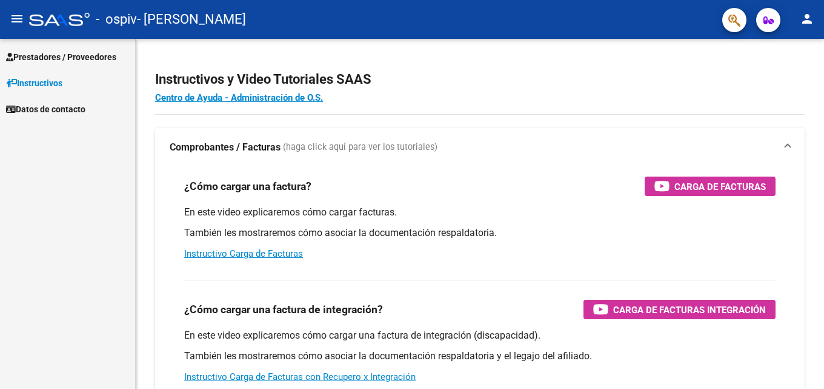
click at [27, 51] on span "Prestadores / Proveedores" at bounding box center [61, 56] width 110 height 13
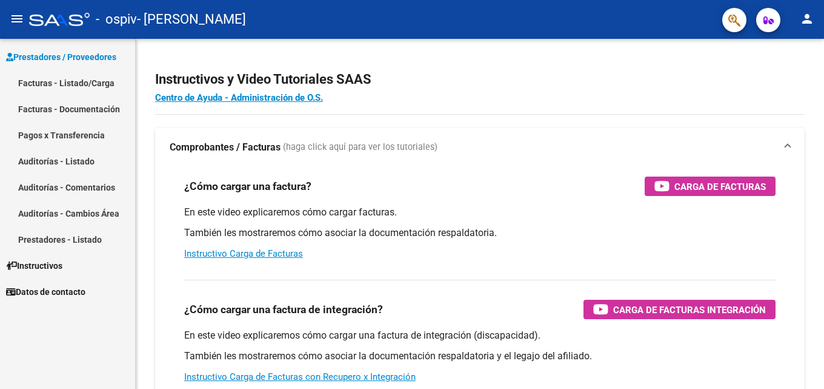
click at [44, 84] on link "Facturas - Listado/Carga" at bounding box center [67, 83] width 135 height 26
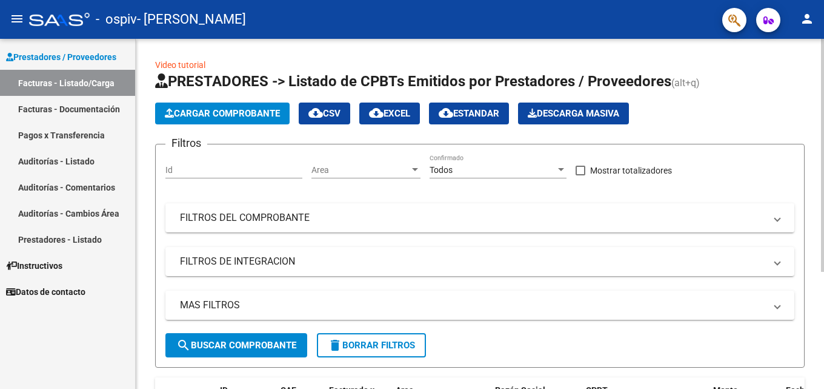
click at [225, 115] on span "Cargar Comprobante" at bounding box center [222, 113] width 115 height 11
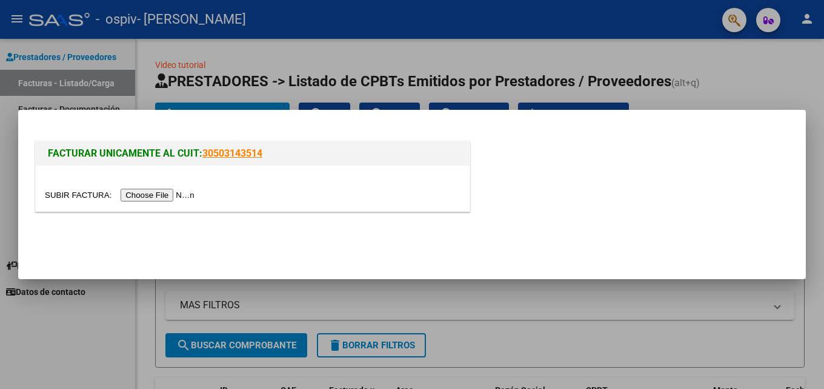
click at [169, 196] on input "file" at bounding box center [121, 195] width 153 height 13
click at [192, 196] on input "file" at bounding box center [121, 195] width 153 height 13
click at [350, 297] on div at bounding box center [412, 194] width 824 height 389
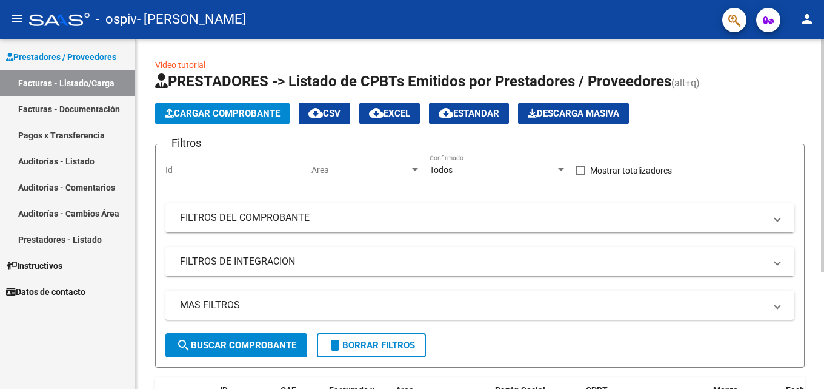
click at [228, 116] on span "Cargar Comprobante" at bounding box center [222, 113] width 115 height 11
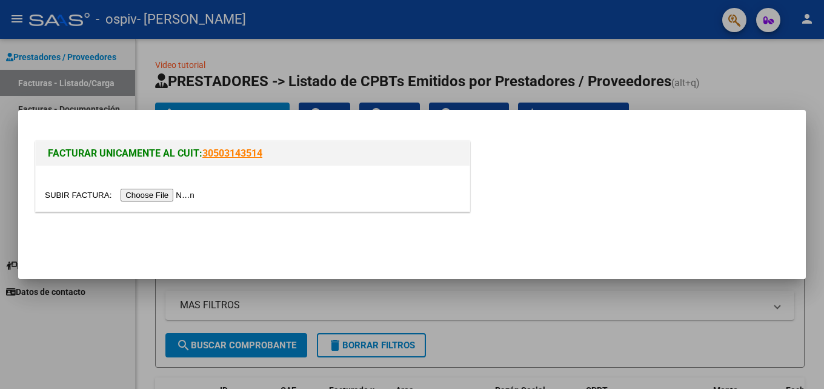
click at [170, 195] on input "file" at bounding box center [121, 195] width 153 height 13
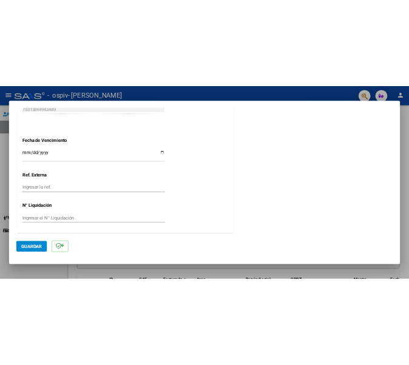
scroll to position [670, 0]
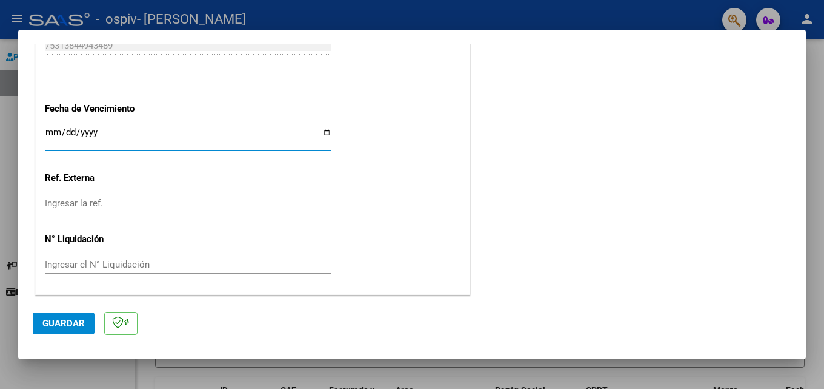
click at [58, 134] on input "Ingresar la fecha" at bounding box center [188, 136] width 287 height 19
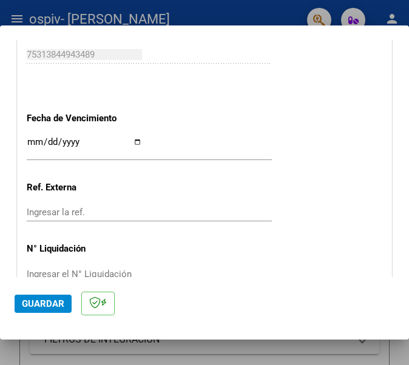
click at [32, 142] on input "Ingresar la fecha" at bounding box center [84, 146] width 115 height 19
click at [35, 139] on input "[DATE]" at bounding box center [84, 146] width 115 height 19
type input "[DATE]"
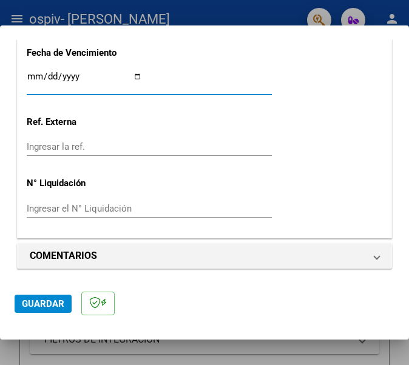
scroll to position [736, 0]
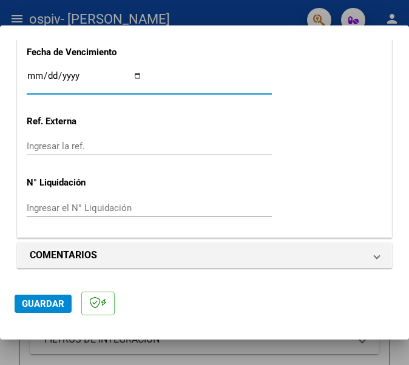
click at [48, 307] on span "Guardar" at bounding box center [43, 303] width 42 height 11
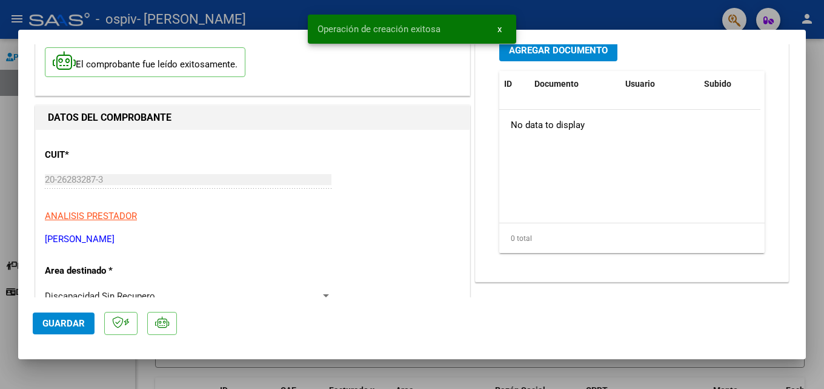
scroll to position [0, 0]
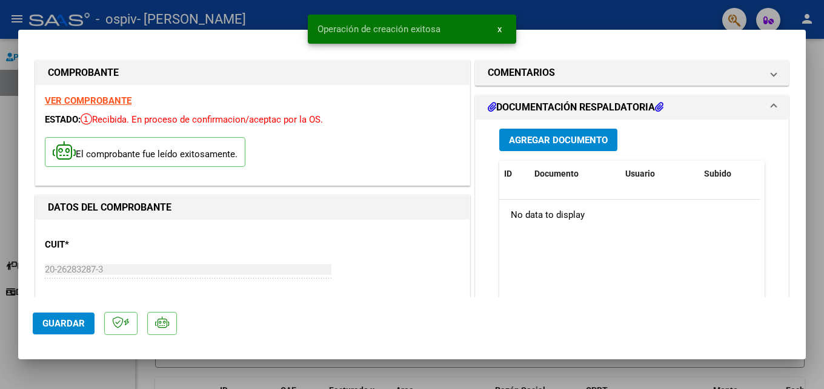
click at [544, 139] on span "Agregar Documento" at bounding box center [558, 140] width 99 height 11
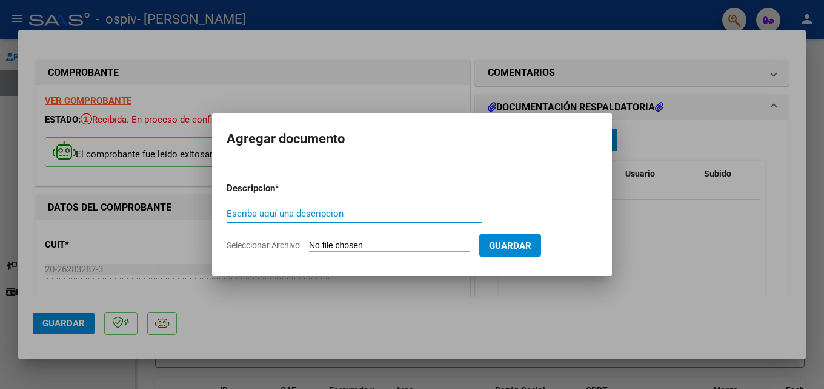
click at [272, 214] on input "Escriba aquí una descripcion" at bounding box center [355, 213] width 256 height 11
click at [358, 247] on input "Seleccionar Archivo" at bounding box center [389, 246] width 161 height 12
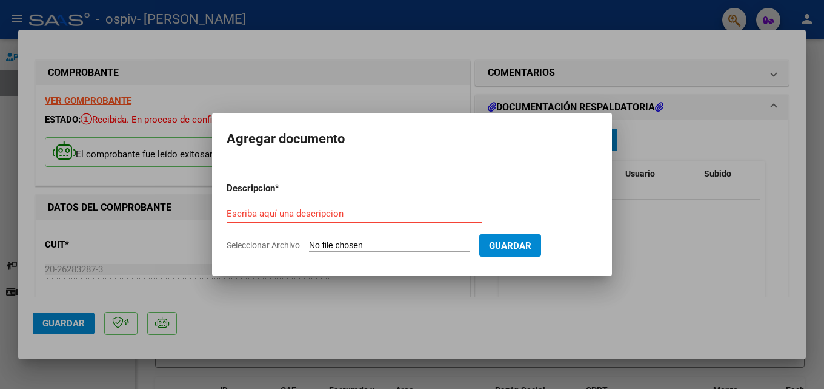
type input "C:\fakepath\contancia [PERSON_NAME] julio.pdf"
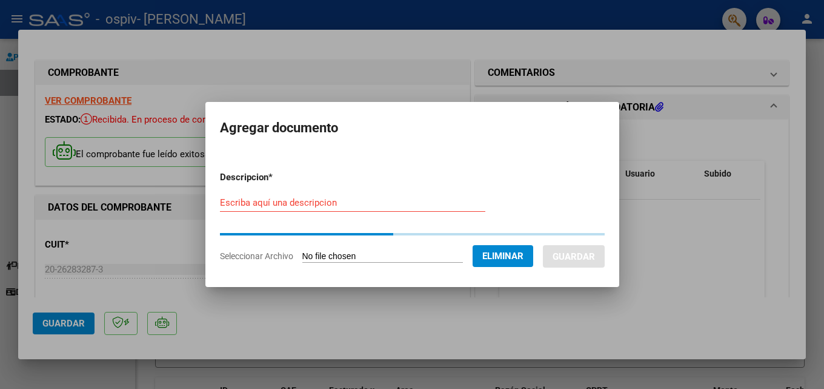
click at [289, 205] on input "Escriba aquí una descripcion" at bounding box center [353, 202] width 266 height 11
type input "constancia asistencia"
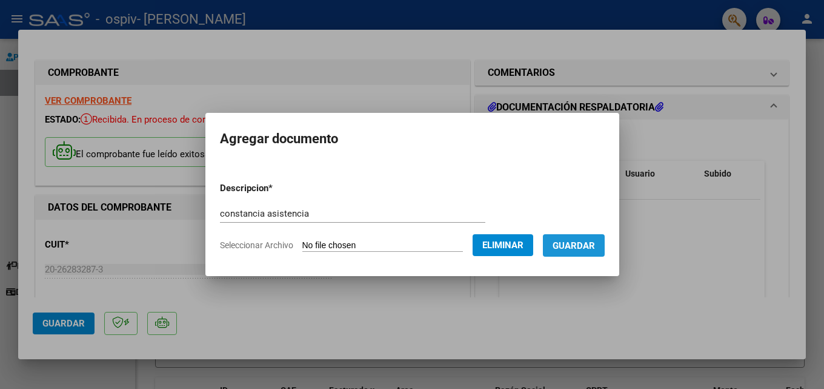
click at [592, 247] on span "Guardar" at bounding box center [574, 245] width 42 height 11
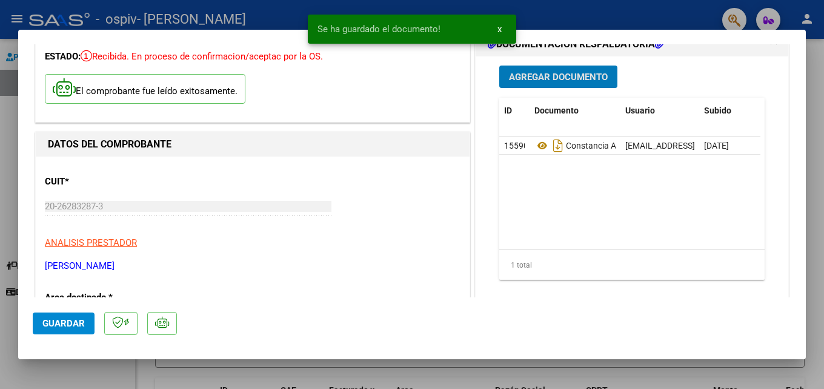
scroll to position [61, 0]
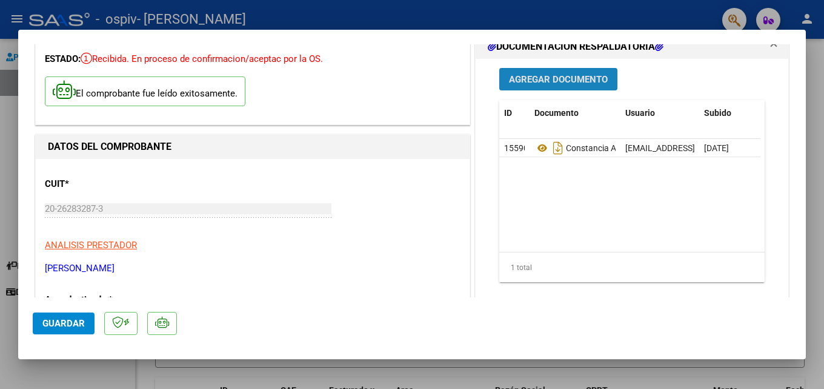
click at [541, 79] on span "Agregar Documento" at bounding box center [558, 79] width 99 height 11
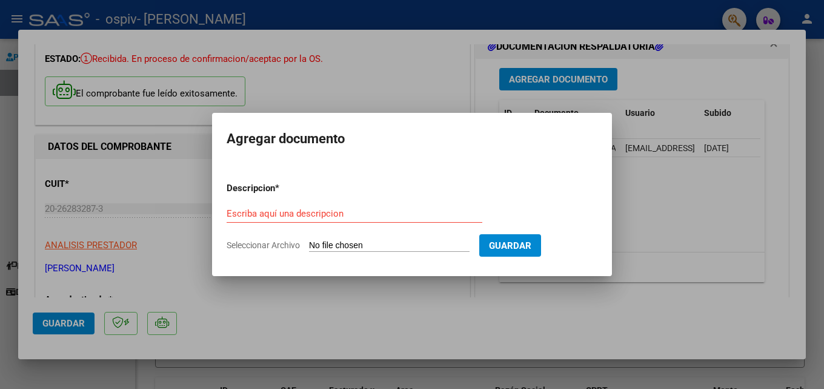
click at [392, 241] on input "Seleccionar Archivo" at bounding box center [389, 246] width 161 height 12
type input "C:\fakepath\presupuesto aprobado [PERSON_NAME] TRASLADO ESCUELA 2025.pdf"
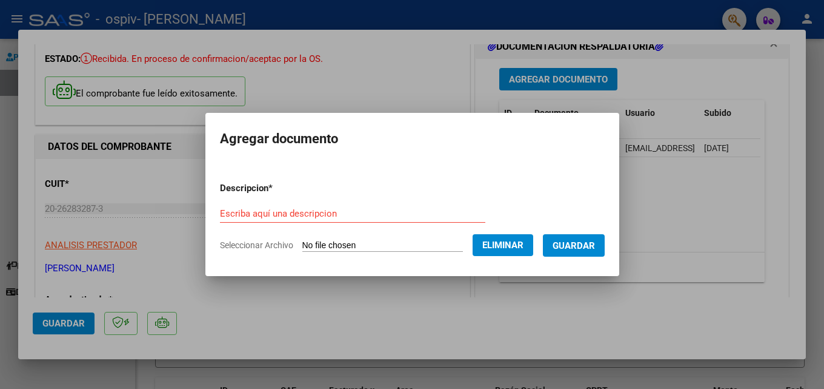
click at [584, 246] on span "Guardar" at bounding box center [574, 245] width 42 height 11
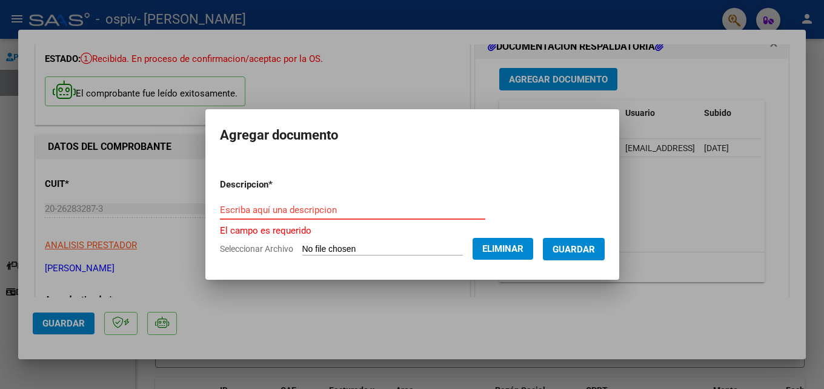
click at [299, 210] on input "Escriba aquí una descripcion" at bounding box center [353, 209] width 266 height 11
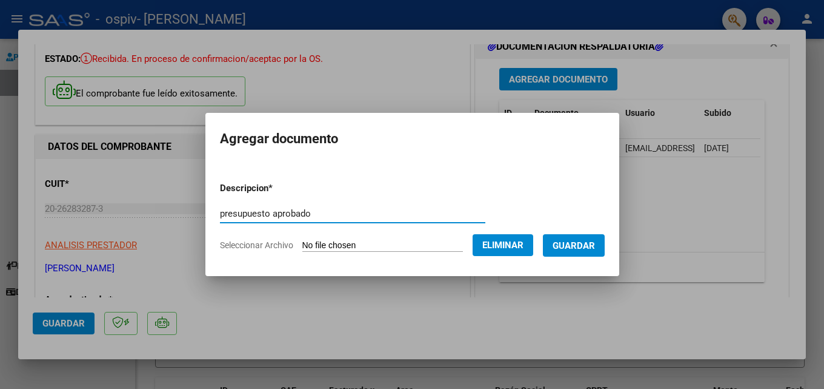
type input "presupuesto aprobado"
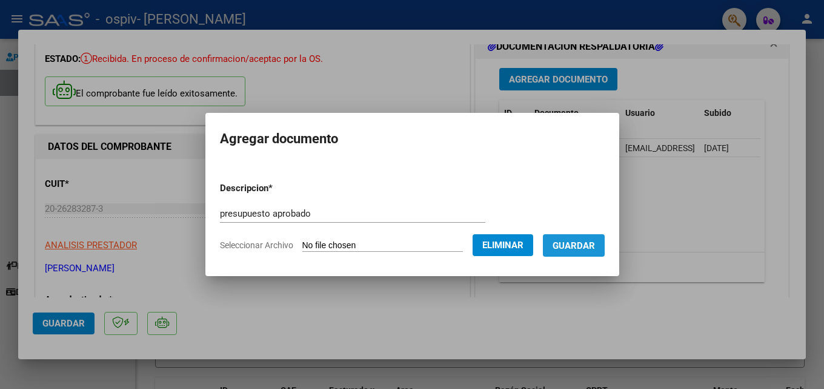
click at [595, 244] on span "Guardar" at bounding box center [574, 245] width 42 height 11
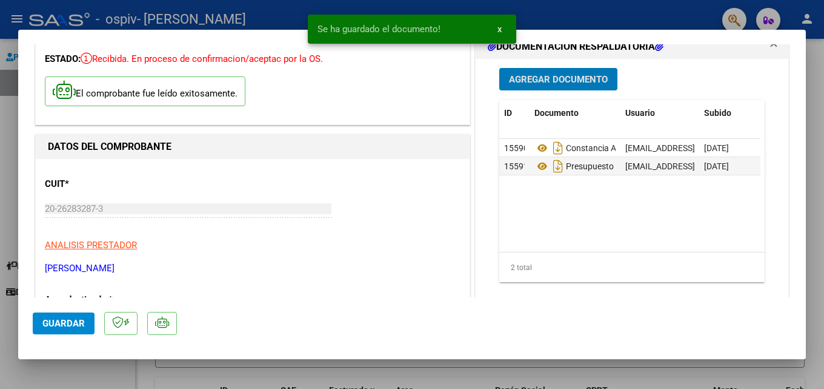
scroll to position [0, 0]
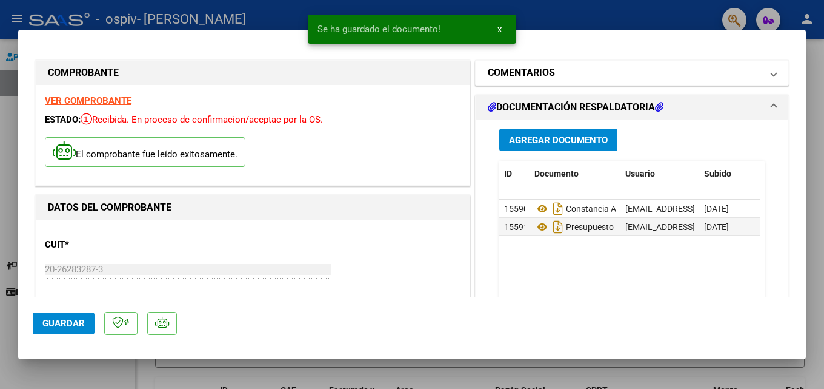
click at [768, 74] on mat-expansion-panel-header "COMENTARIOS" at bounding box center [632, 73] width 313 height 24
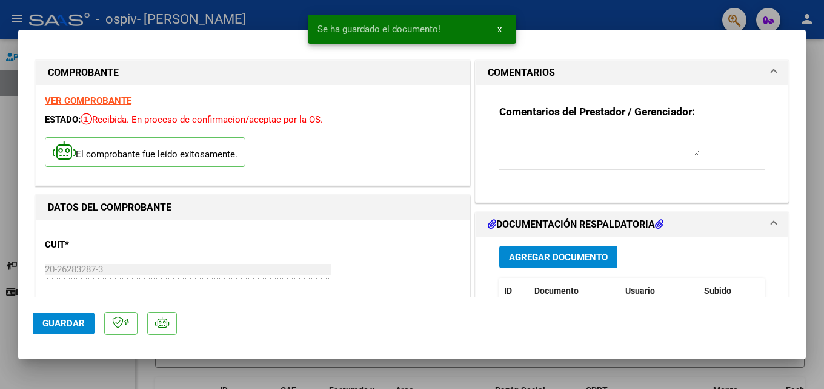
click at [768, 75] on mat-expansion-panel-header "COMENTARIOS" at bounding box center [632, 73] width 313 height 24
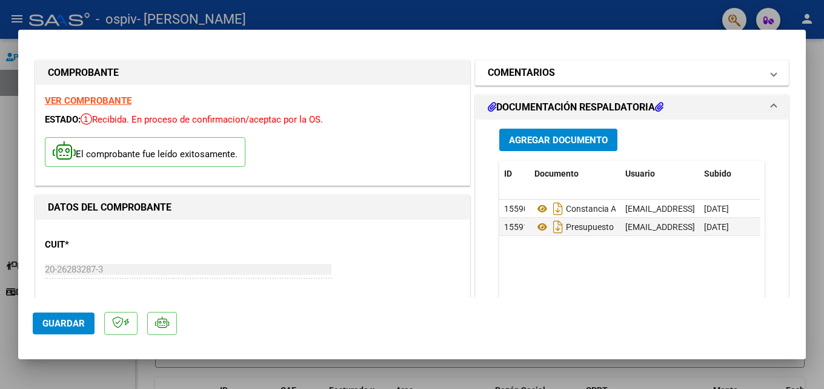
click at [770, 76] on mat-expansion-panel-header "COMENTARIOS" at bounding box center [632, 73] width 313 height 24
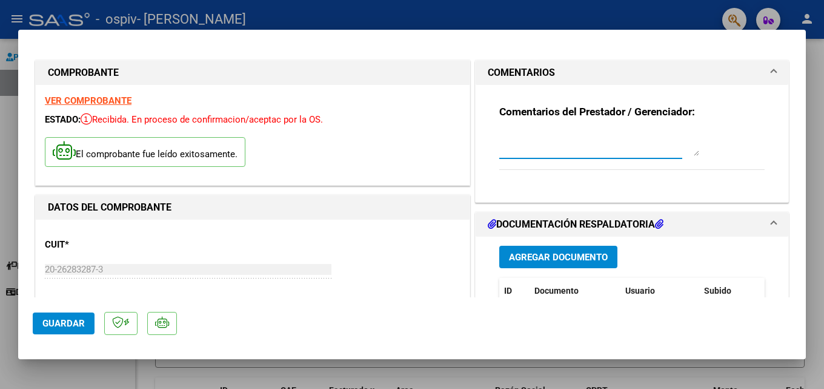
click at [556, 155] on textarea at bounding box center [600, 144] width 200 height 24
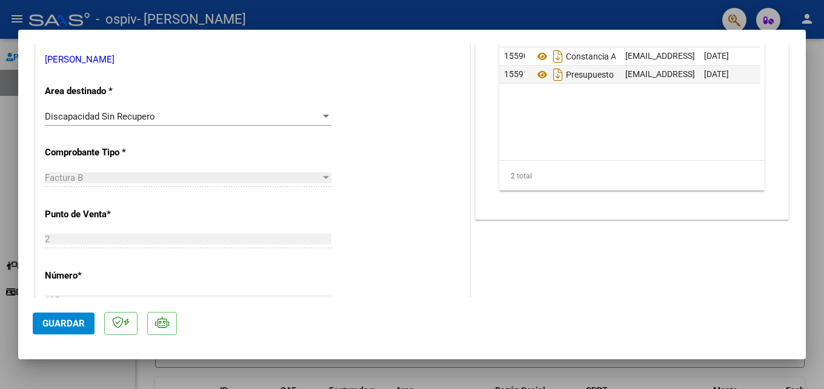
scroll to position [182, 0]
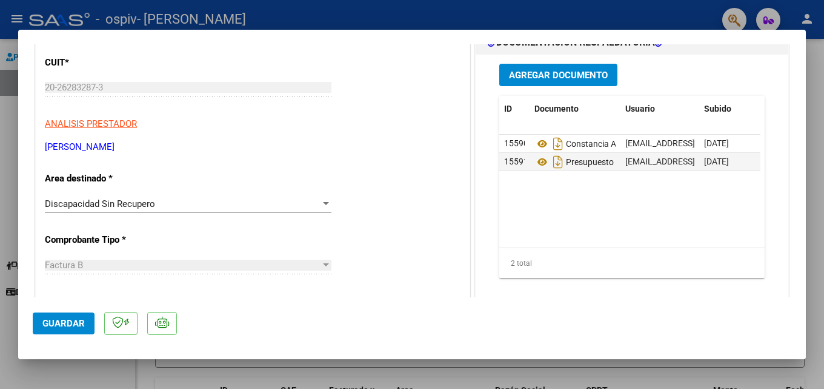
type textarea "buen dia . no me da la opsion de asociar legajo lo envio de todos modos"
click at [559, 72] on span "Agregar Documento" at bounding box center [558, 75] width 99 height 11
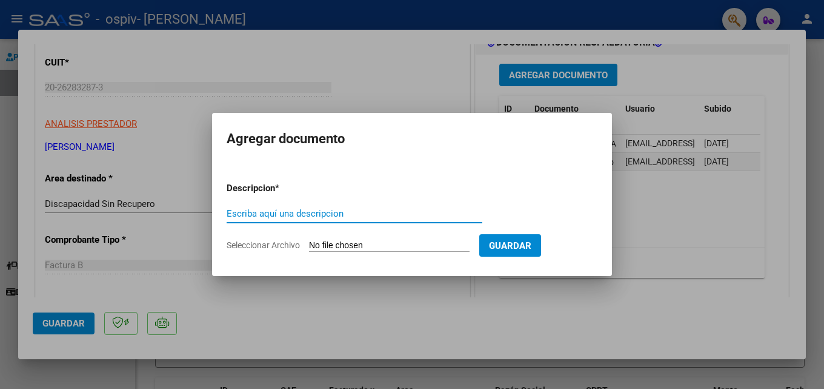
click at [310, 93] on div at bounding box center [412, 194] width 824 height 389
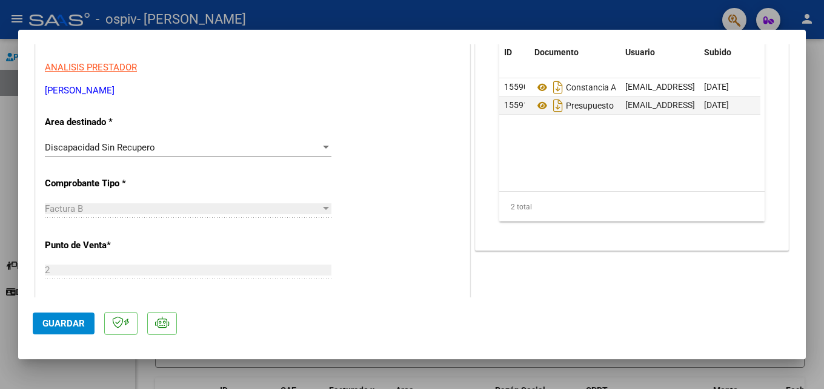
scroll to position [303, 0]
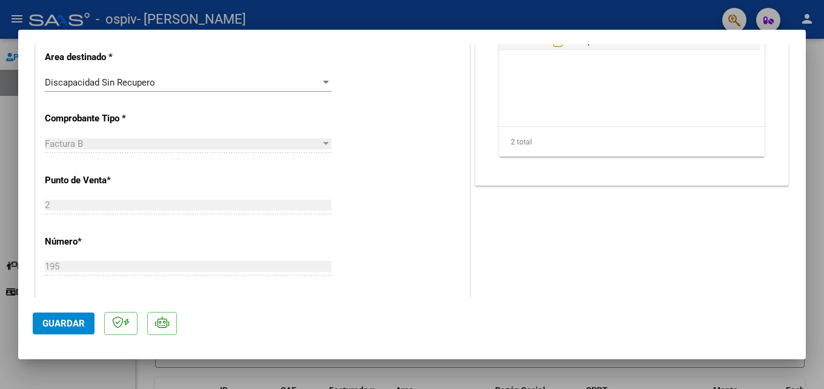
click at [58, 323] on span "Guardar" at bounding box center [63, 323] width 42 height 11
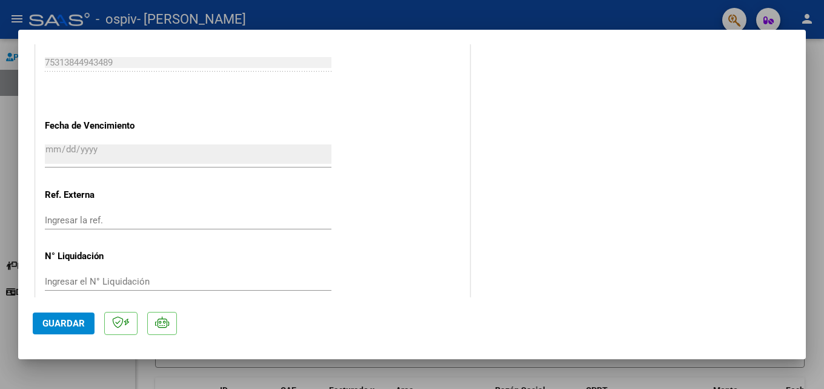
scroll to position [716, 0]
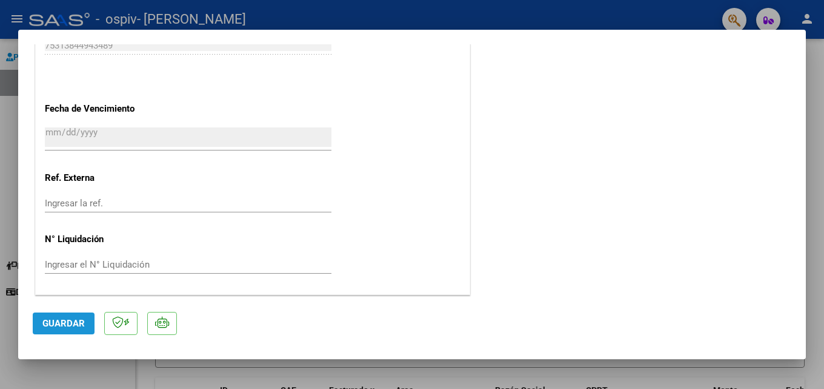
click at [68, 321] on span "Guardar" at bounding box center [63, 323] width 42 height 11
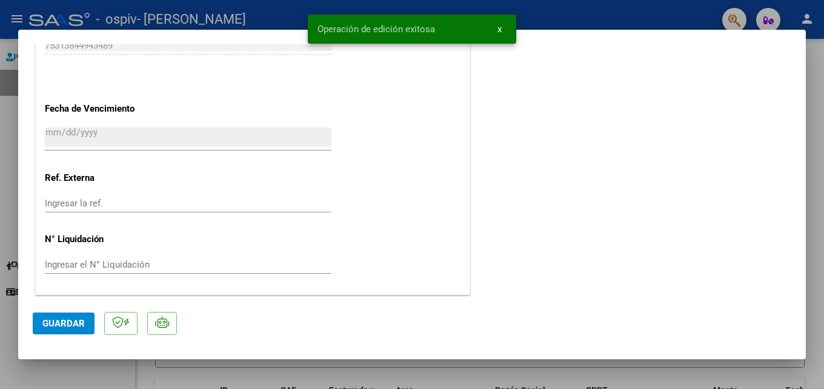
click at [9, 49] on div at bounding box center [412, 194] width 824 height 389
type input "$ 0,00"
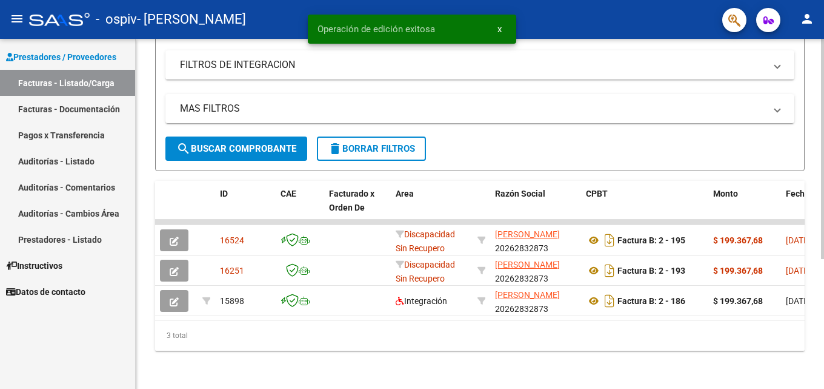
scroll to position [207, 0]
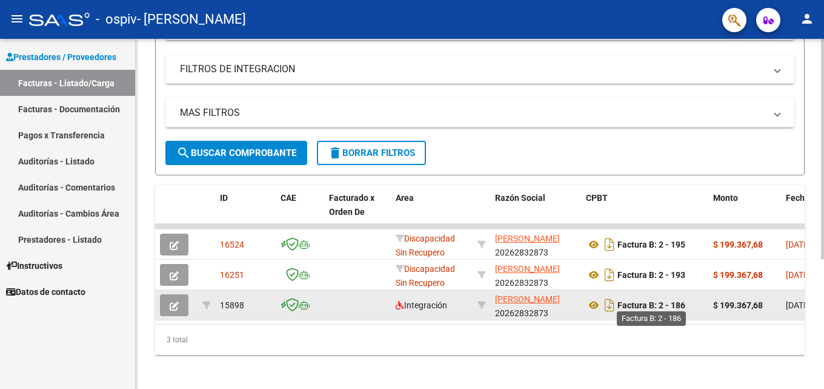
drag, startPoint x: 587, startPoint y: 324, endPoint x: 684, endPoint y: 304, distance: 98.9
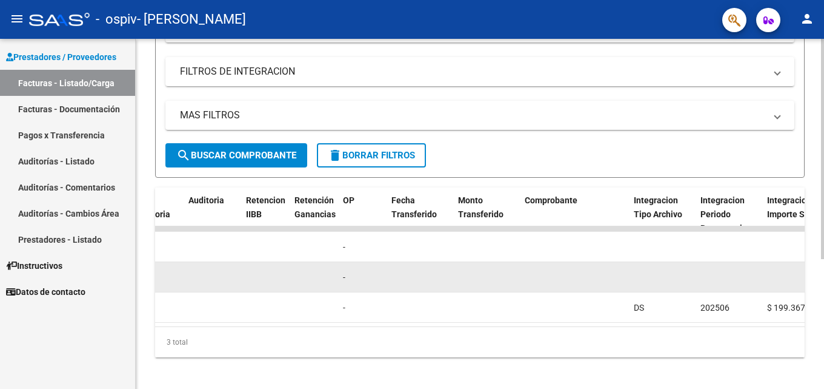
drag, startPoint x: 628, startPoint y: 279, endPoint x: 747, endPoint y: 286, distance: 119.6
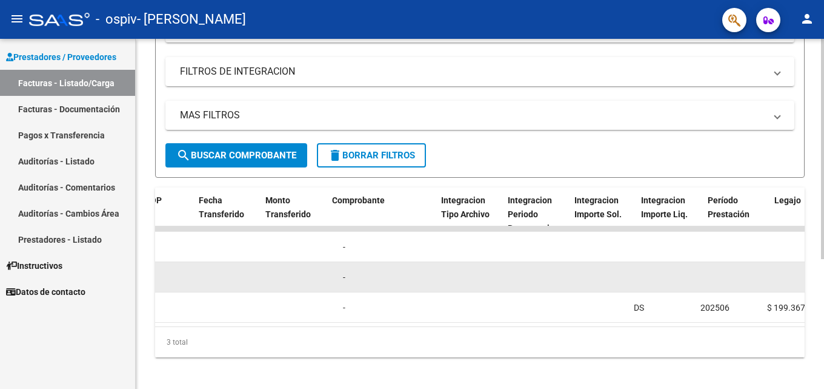
scroll to position [0, 1027]
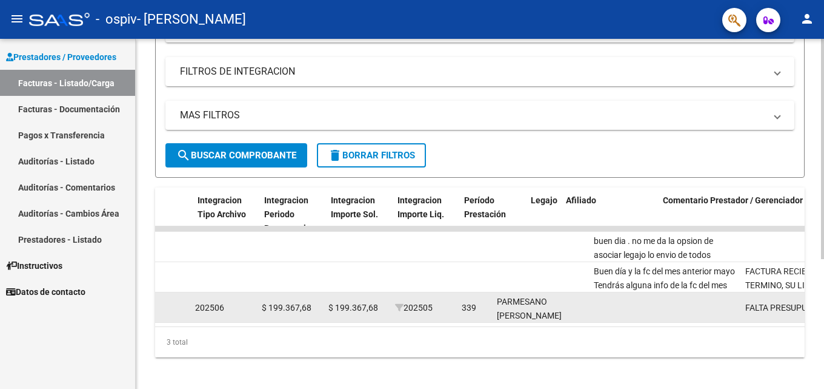
drag, startPoint x: 704, startPoint y: 318, endPoint x: 775, endPoint y: 314, distance: 71.1
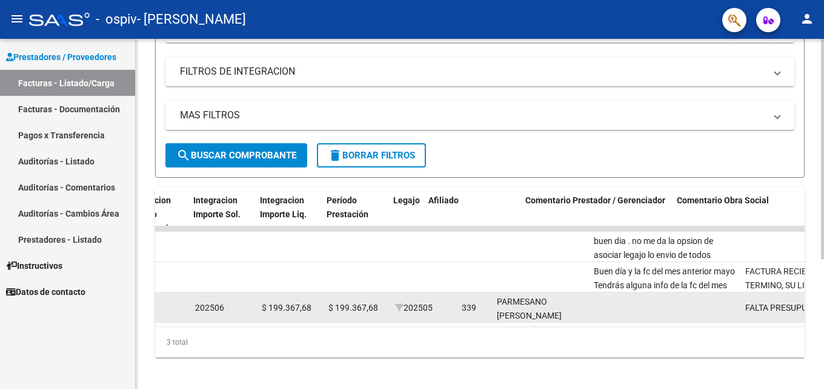
scroll to position [0, 1408]
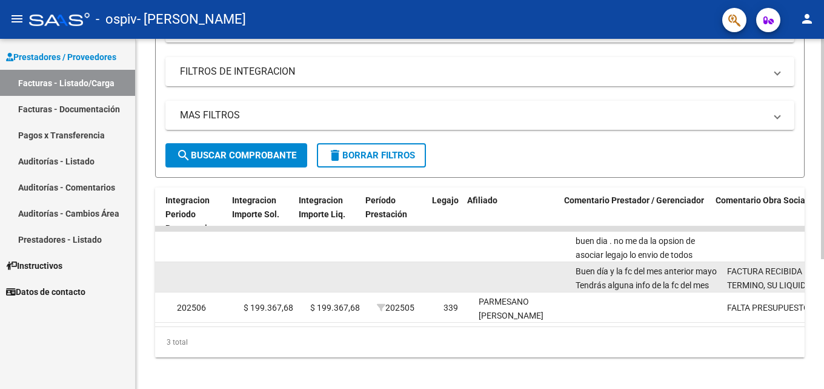
drag, startPoint x: 403, startPoint y: 263, endPoint x: 327, endPoint y: 272, distance: 75.6
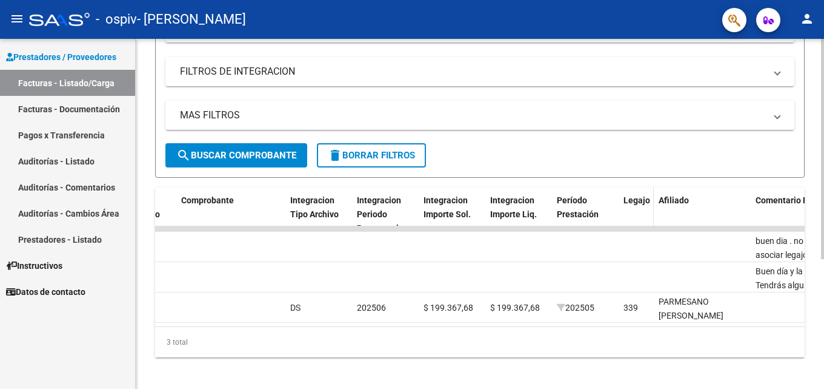
click at [633, 204] on span "Legajo" at bounding box center [637, 200] width 27 height 10
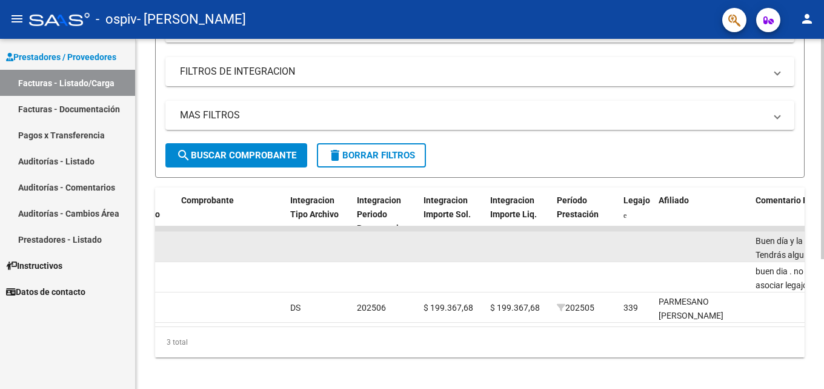
click at [626, 249] on datatable-body-cell at bounding box center [636, 247] width 35 height 30
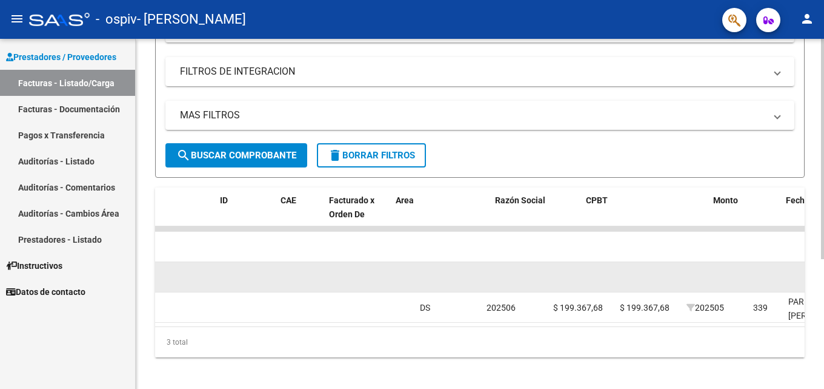
scroll to position [0, 0]
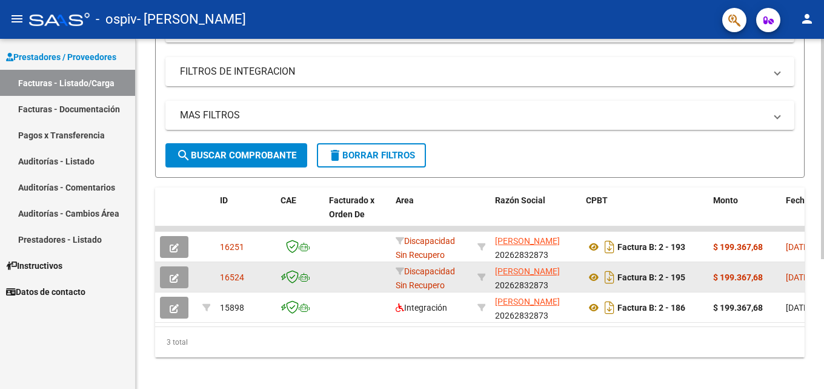
drag, startPoint x: 476, startPoint y: 264, endPoint x: 362, endPoint y: 266, distance: 114.0
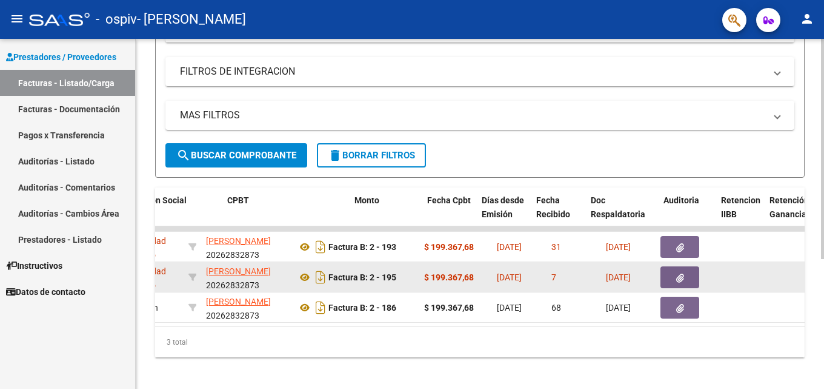
drag, startPoint x: 389, startPoint y: 270, endPoint x: 448, endPoint y: 270, distance: 59.4
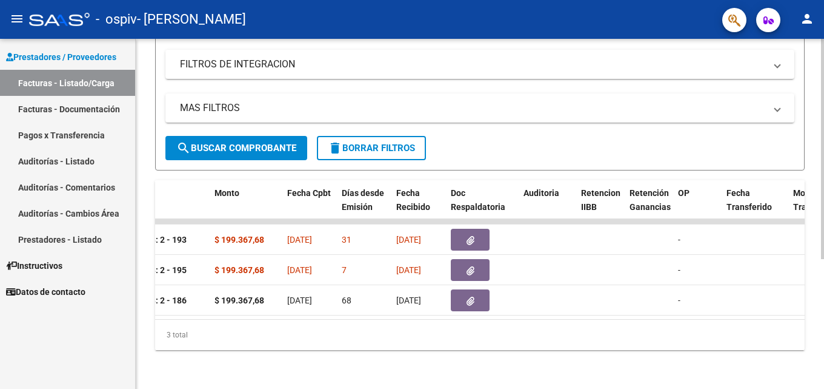
scroll to position [198, 0]
drag, startPoint x: 525, startPoint y: 339, endPoint x: 329, endPoint y: 332, distance: 196.5
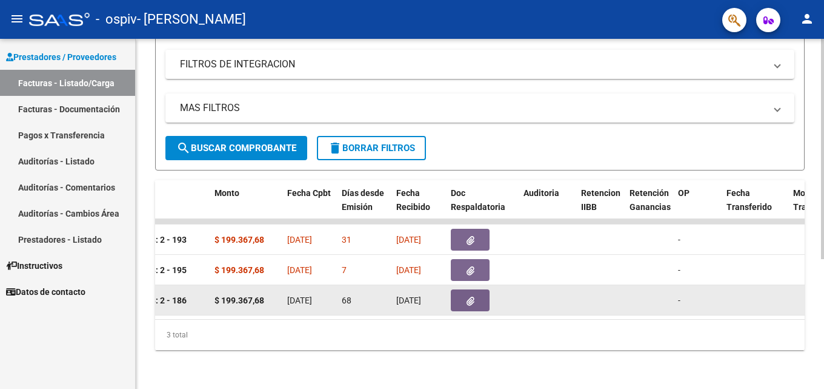
drag, startPoint x: 325, startPoint y: 331, endPoint x: 175, endPoint y: 321, distance: 150.7
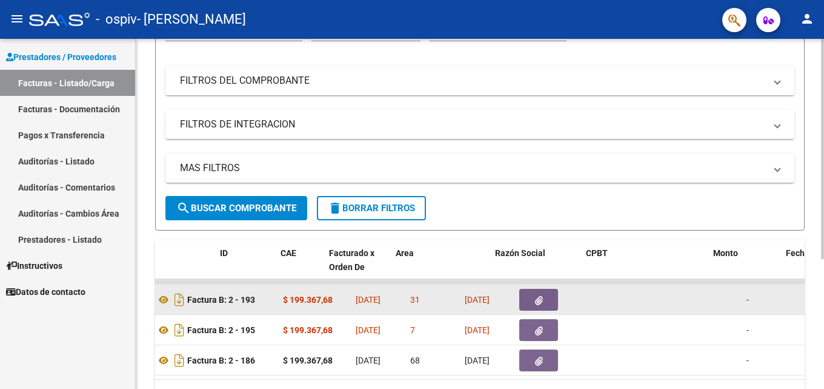
scroll to position [0, 0]
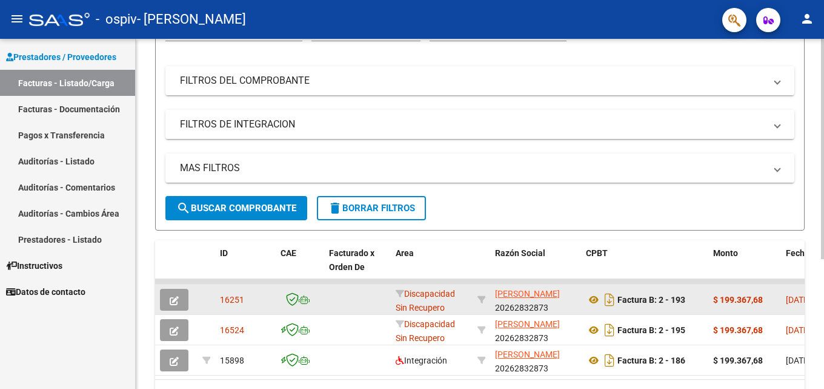
drag, startPoint x: 303, startPoint y: 319, endPoint x: 227, endPoint y: 308, distance: 76.6
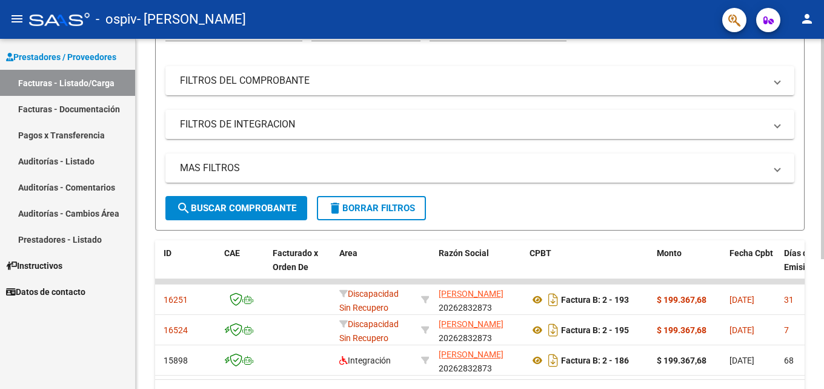
drag, startPoint x: 775, startPoint y: 357, endPoint x: 805, endPoint y: 354, distance: 29.9
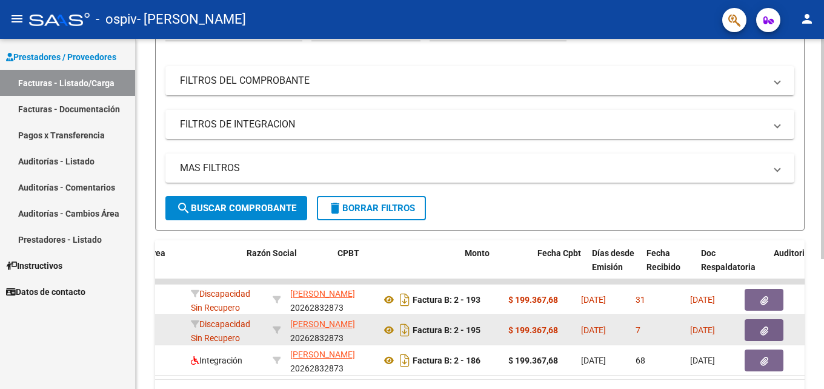
drag, startPoint x: 705, startPoint y: 346, endPoint x: 757, endPoint y: 343, distance: 52.2
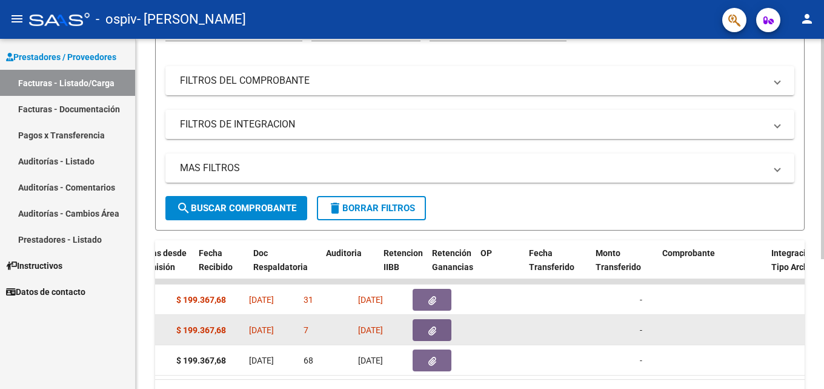
scroll to position [0, 817]
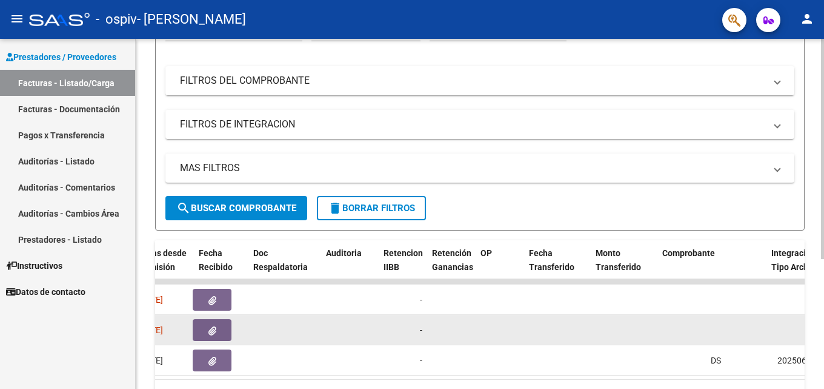
drag, startPoint x: 712, startPoint y: 340, endPoint x: 778, endPoint y: 335, distance: 66.3
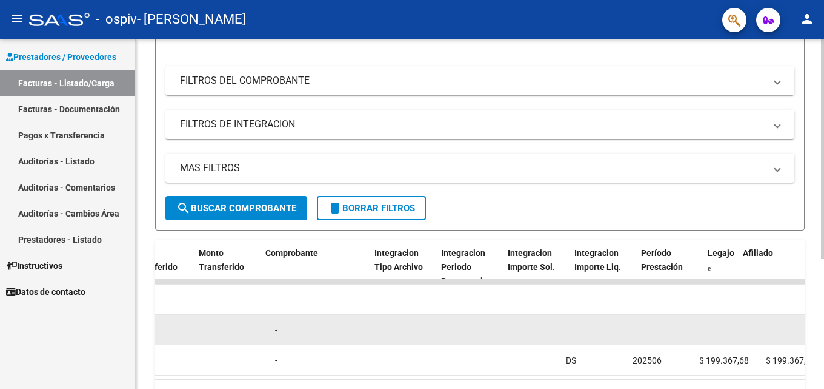
scroll to position [0, 1245]
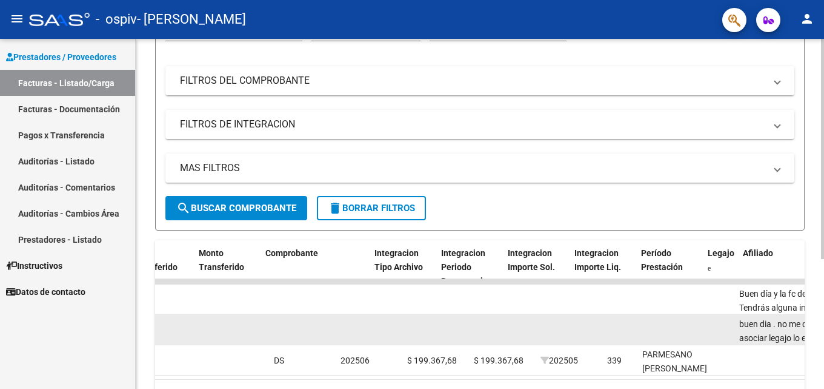
drag, startPoint x: 679, startPoint y: 341, endPoint x: 760, endPoint y: 332, distance: 81.1
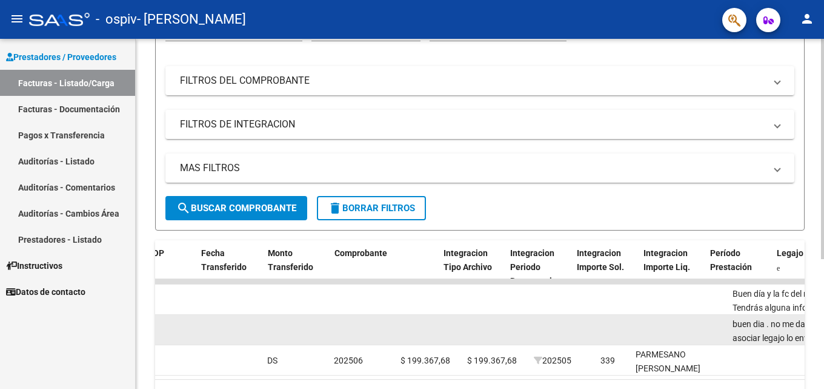
scroll to position [0, 895]
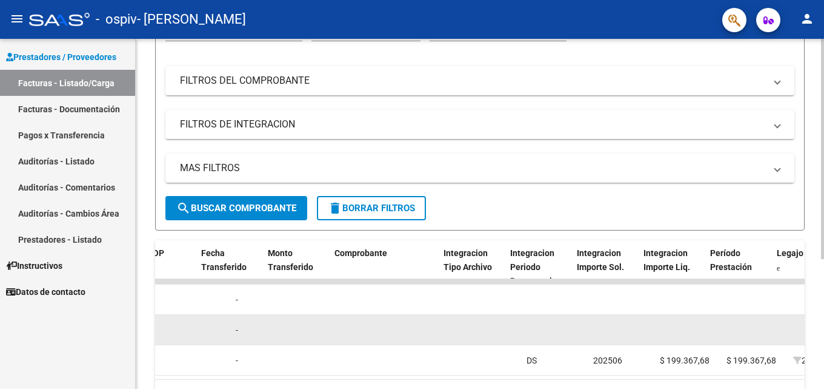
drag, startPoint x: 580, startPoint y: 320, endPoint x: 504, endPoint y: 320, distance: 75.8
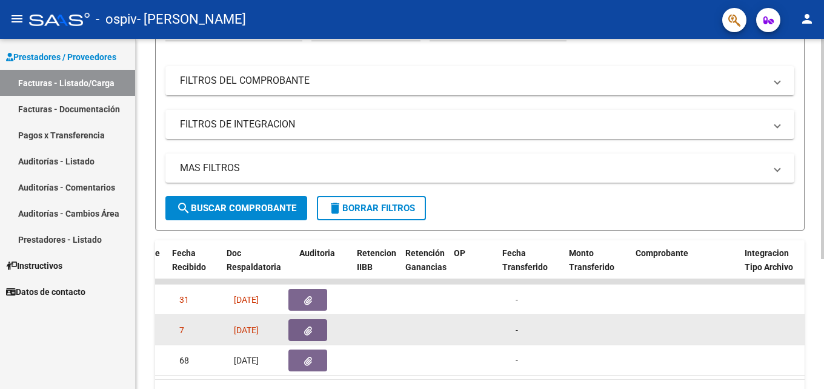
drag, startPoint x: 363, startPoint y: 327, endPoint x: 309, endPoint y: 329, distance: 54.6
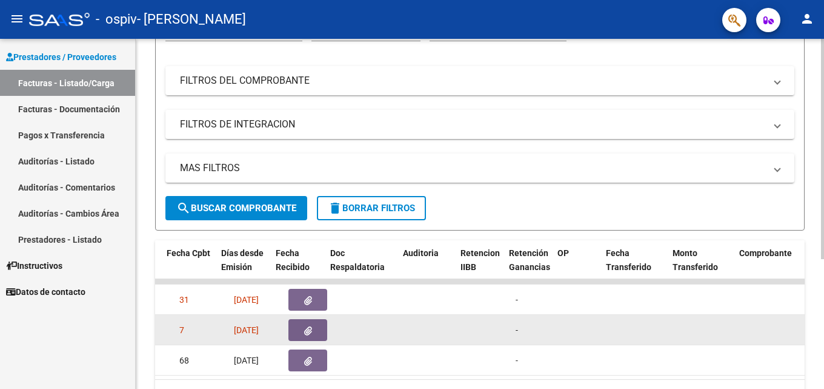
scroll to position [0, 620]
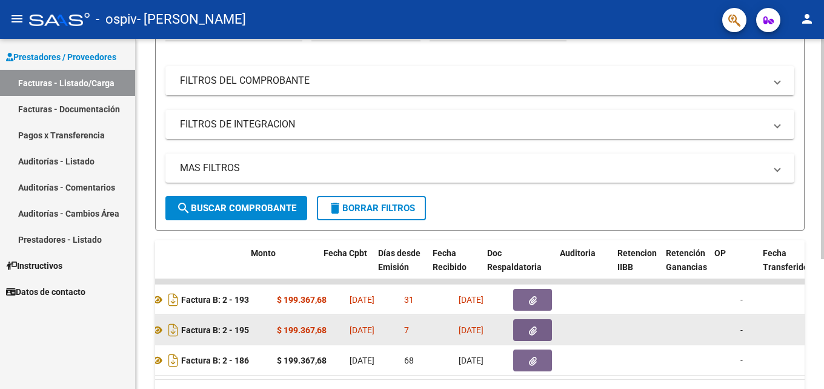
drag, startPoint x: 271, startPoint y: 340, endPoint x: 221, endPoint y: 342, distance: 49.7
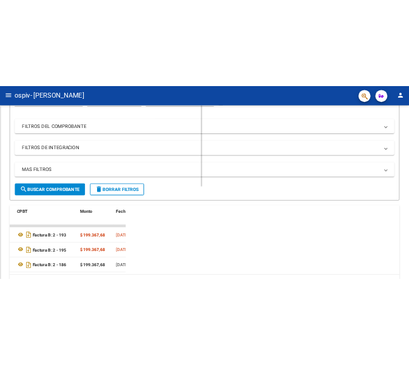
scroll to position [180, 0]
